Goal: Task Accomplishment & Management: Complete application form

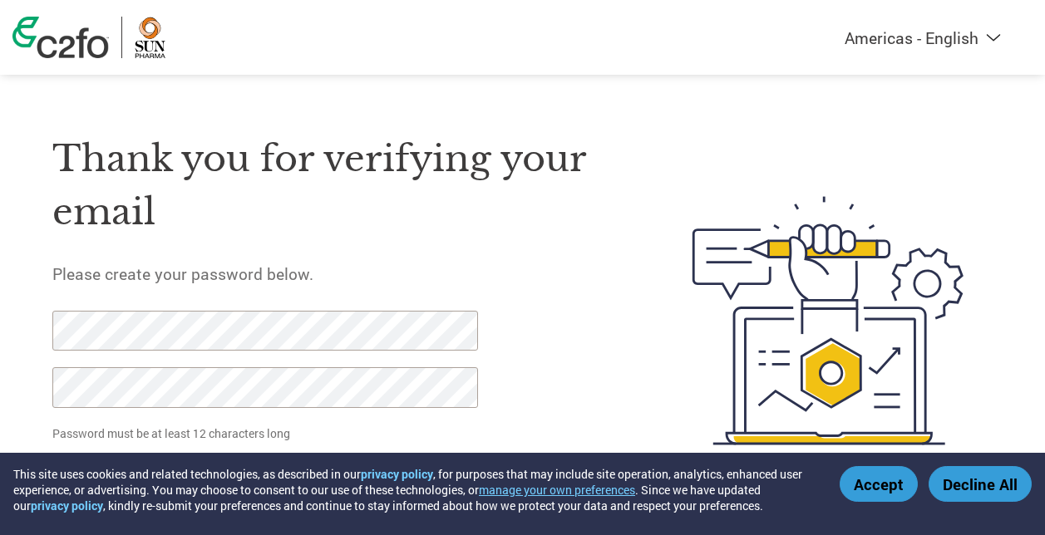
scroll to position [40, 0]
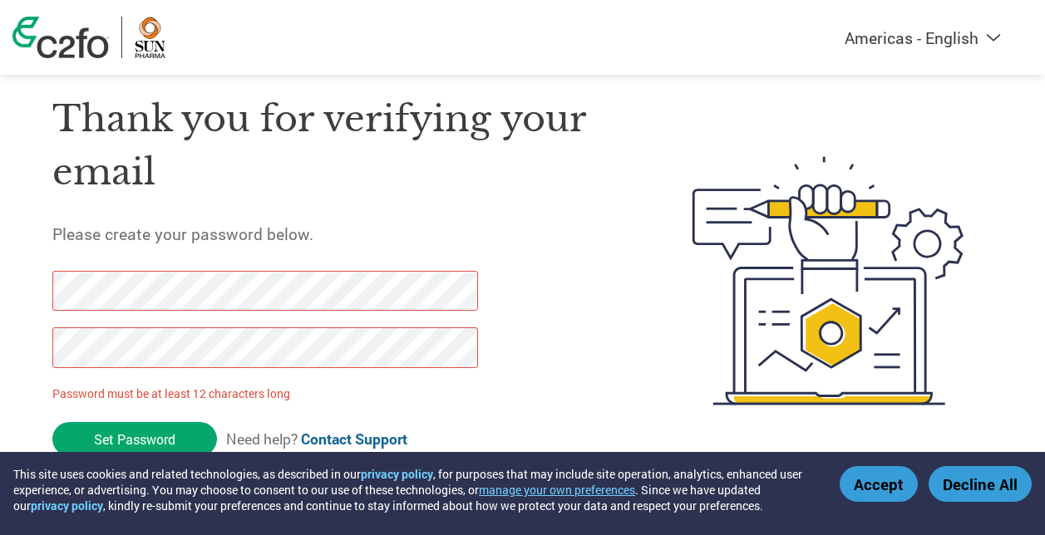
click at [0, 259] on html "This site uses cookies and related technologies, as described in our privacy po…" at bounding box center [522, 247] width 1045 height 575
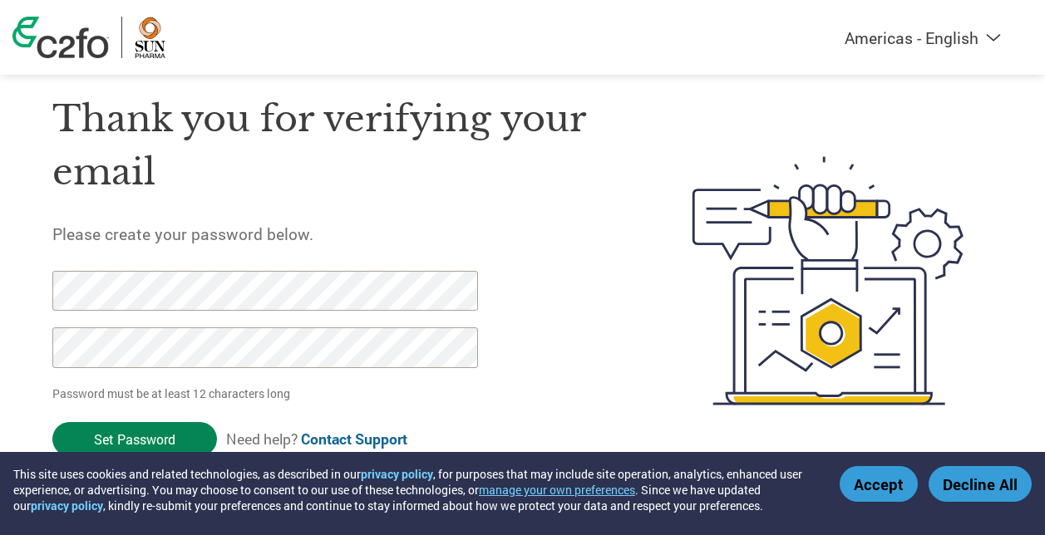
click at [146, 440] on input "Set Password" at bounding box center [134, 439] width 165 height 34
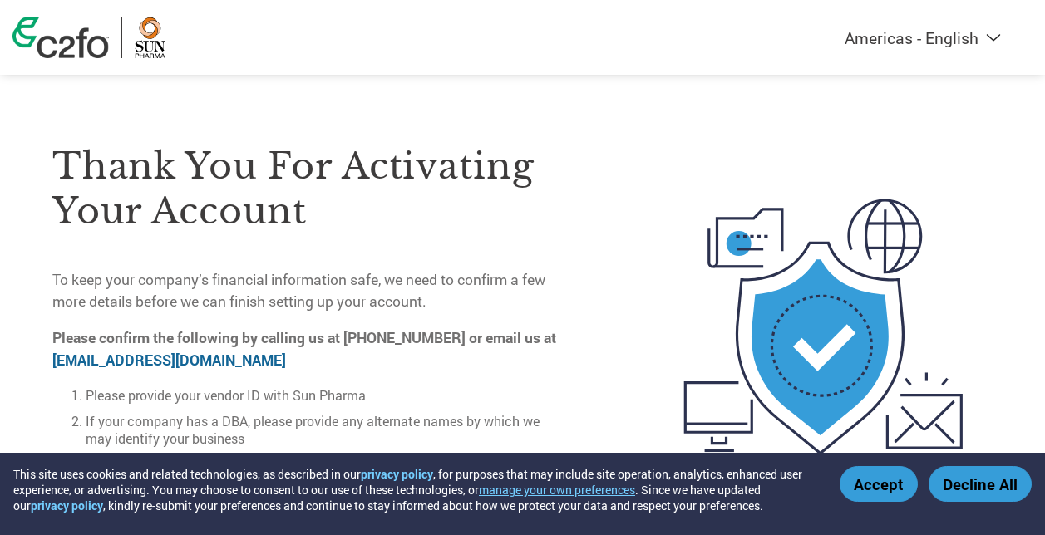
click at [487, 269] on p "To keep your company’s financial information safe, we need to confirm a few mor…" at bounding box center [306, 291] width 508 height 44
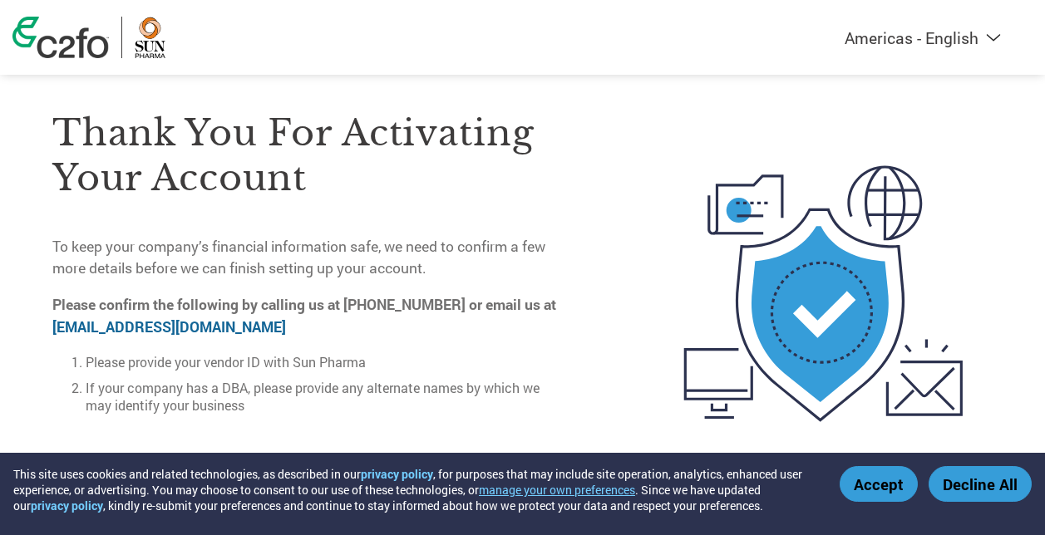
scroll to position [52, 0]
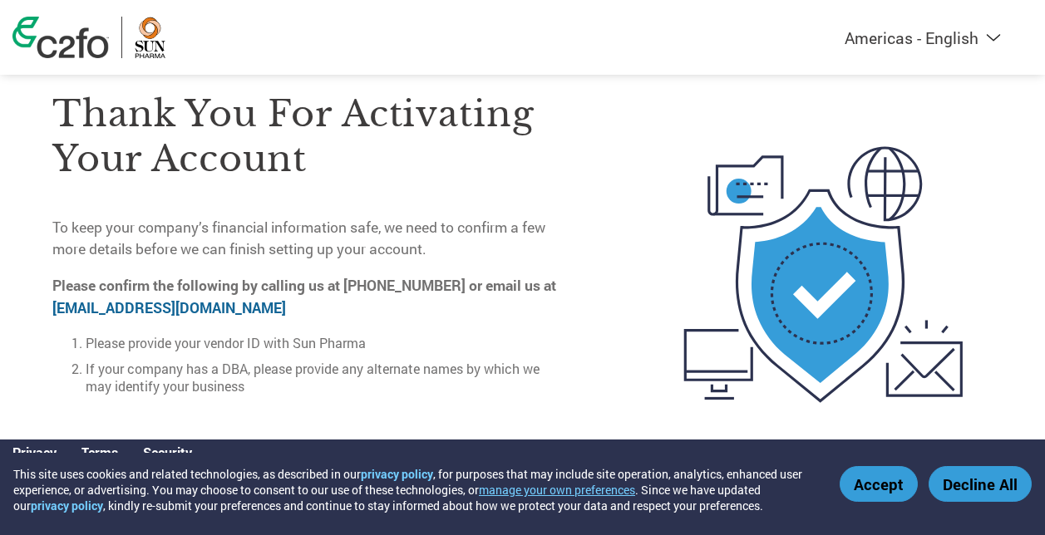
click at [899, 485] on button "Accept" at bounding box center [878, 484] width 78 height 36
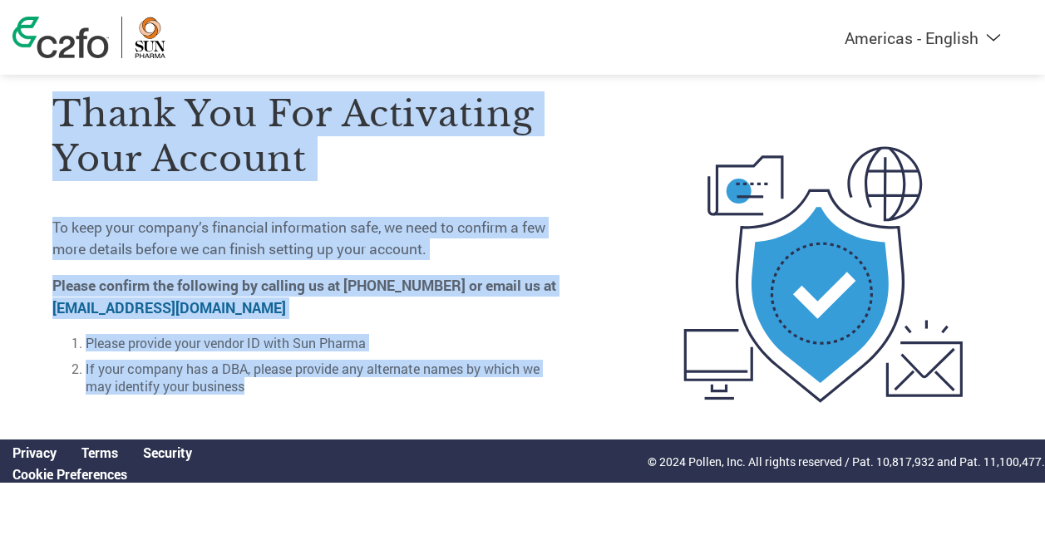
drag, startPoint x: 269, startPoint y: 385, endPoint x: 55, endPoint y: 99, distance: 357.4
click at [55, 99] on div "Thank you for activating your account To keep your company’s financial informat…" at bounding box center [306, 232] width 508 height 352
copy div "Thank you for activating your account To keep your company’s financial informat…"
click at [980, 36] on select "Americas - English Américas - Español [GEOGRAPHIC_DATA] - Português [GEOGRAPHIC…" at bounding box center [819, 37] width 385 height 21
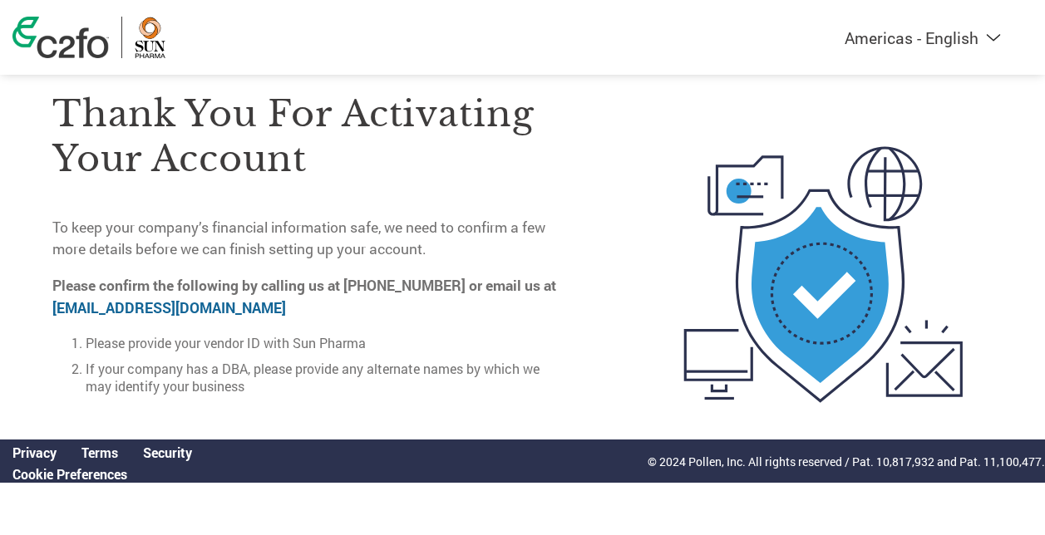
click at [568, 381] on div at bounding box center [776, 275] width 432 height 438
